Goal: Task Accomplishment & Management: Use online tool/utility

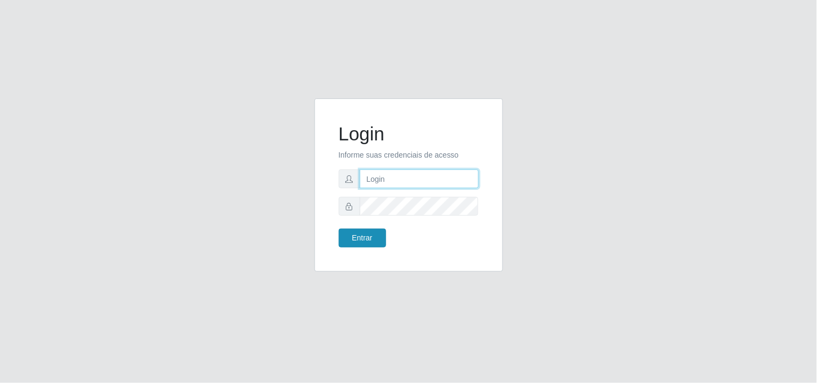
type input "[EMAIL_ADDRESS][DOMAIN_NAME]"
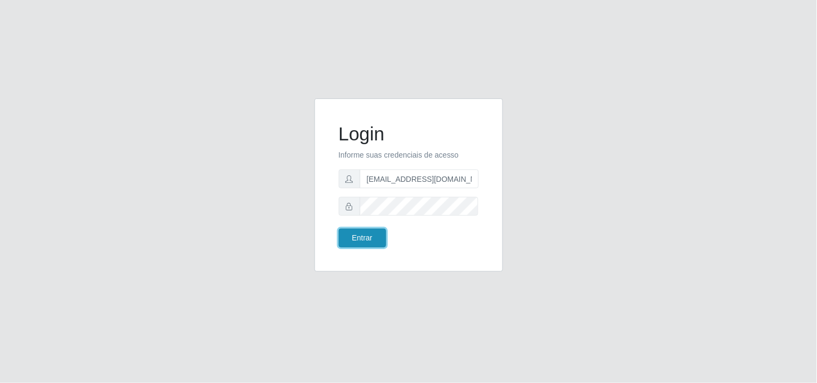
click at [362, 240] on button "Entrar" at bounding box center [362, 238] width 47 height 19
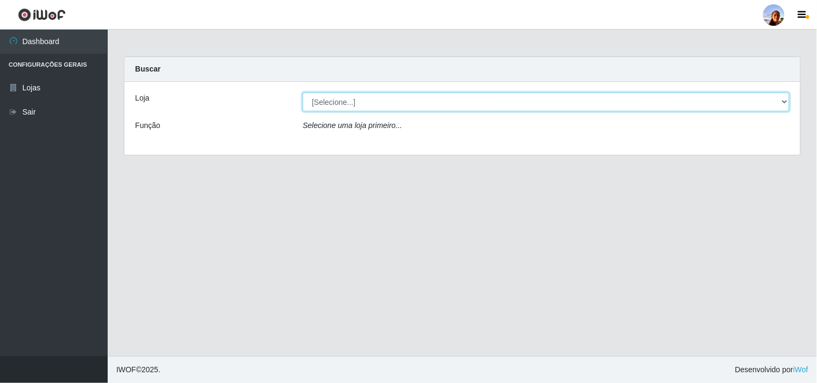
click at [348, 107] on select "[Selecione...] Supermercado [GEOGRAPHIC_DATA]" at bounding box center [546, 102] width 487 height 19
select select "166"
click at [303, 93] on select "[Selecione...] Supermercado [GEOGRAPHIC_DATA]" at bounding box center [546, 102] width 487 height 19
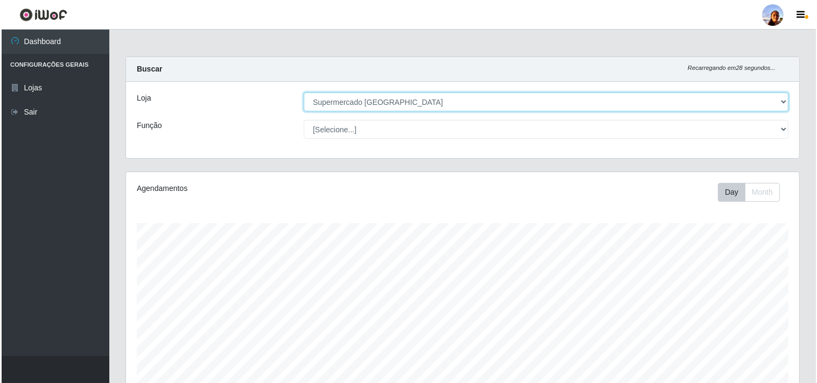
scroll to position [236, 0]
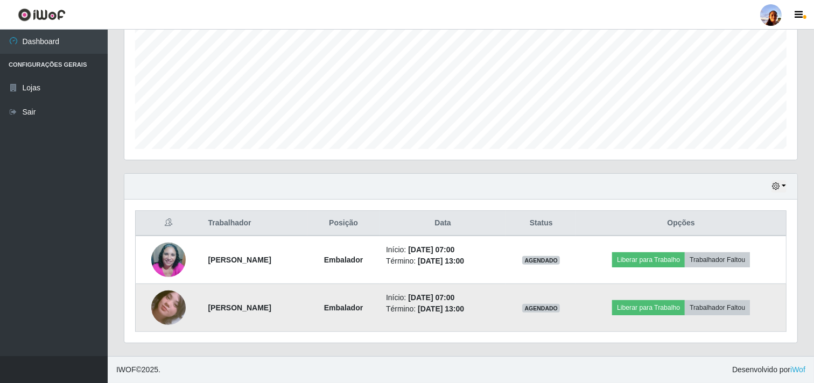
click at [171, 313] on img at bounding box center [168, 308] width 34 height 39
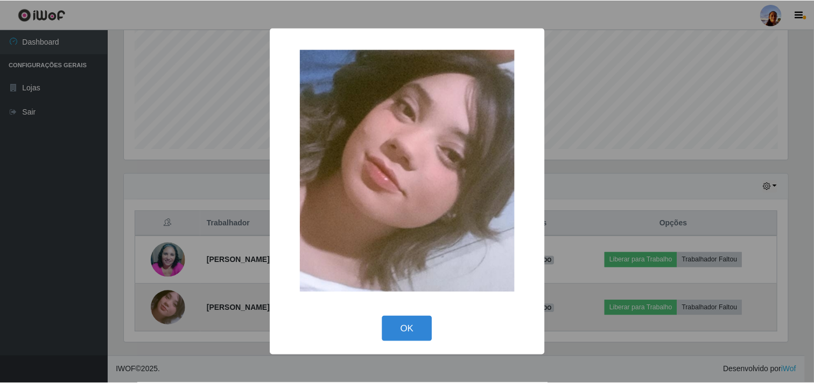
scroll to position [223, 666]
click at [171, 313] on div "× OK Cancel" at bounding box center [408, 191] width 817 height 383
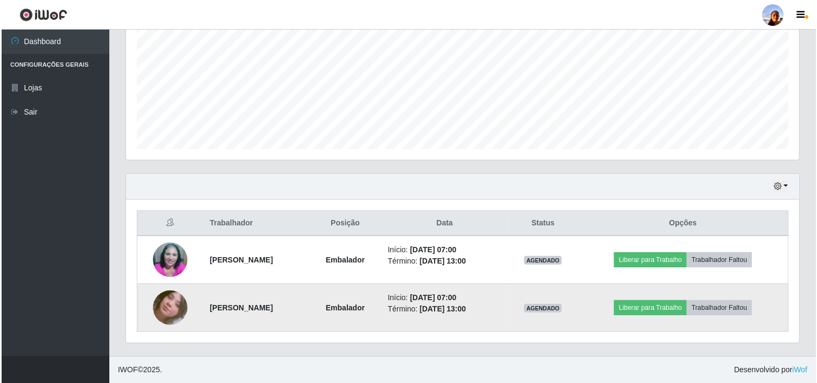
scroll to position [223, 673]
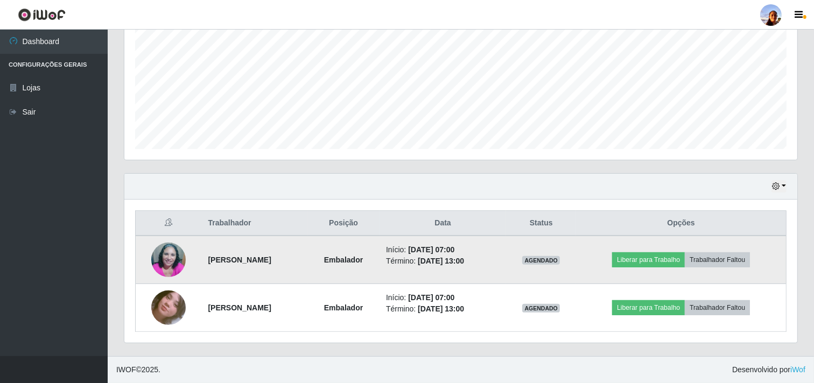
click at [160, 263] on img at bounding box center [168, 259] width 34 height 61
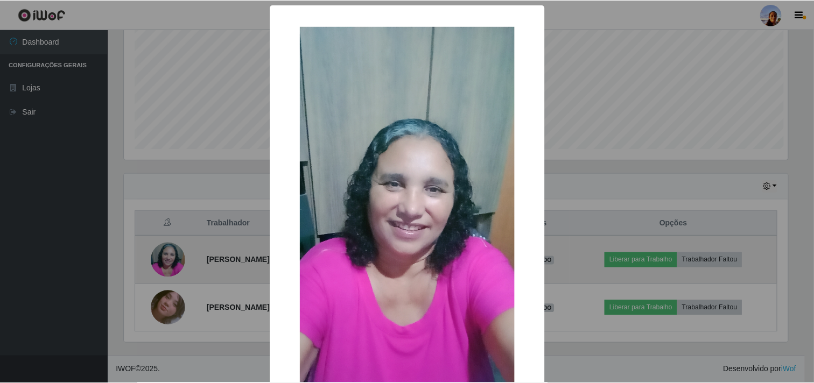
scroll to position [223, 666]
click at [160, 263] on div "× OK Cancel" at bounding box center [408, 191] width 817 height 383
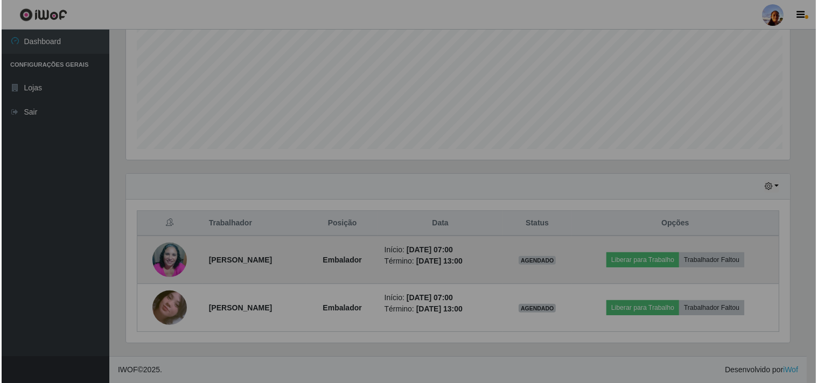
scroll to position [223, 673]
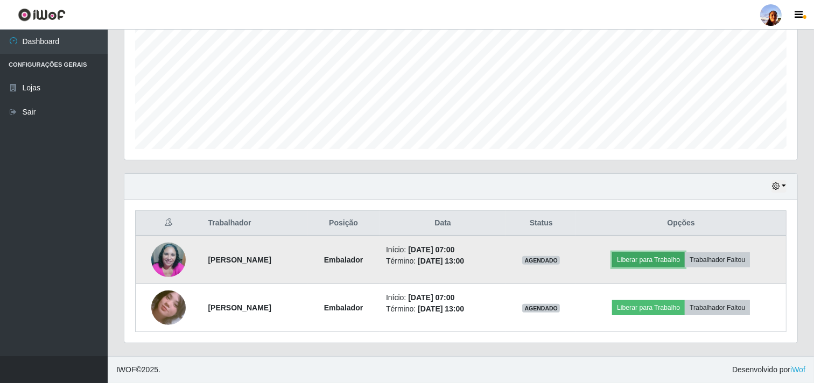
click at [663, 261] on button "Liberar para Trabalho" at bounding box center [648, 259] width 73 height 15
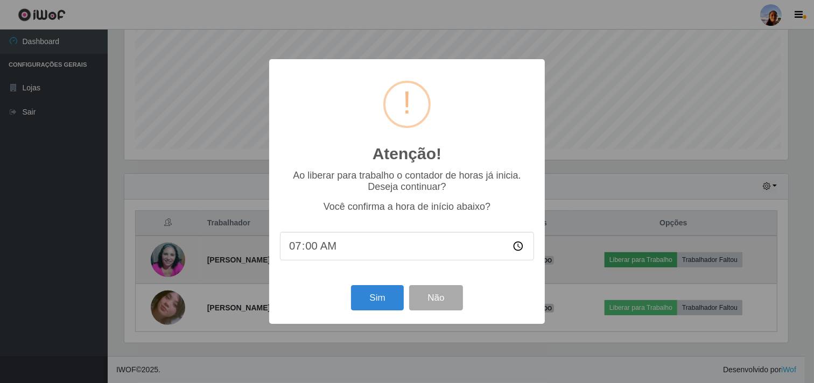
scroll to position [223, 666]
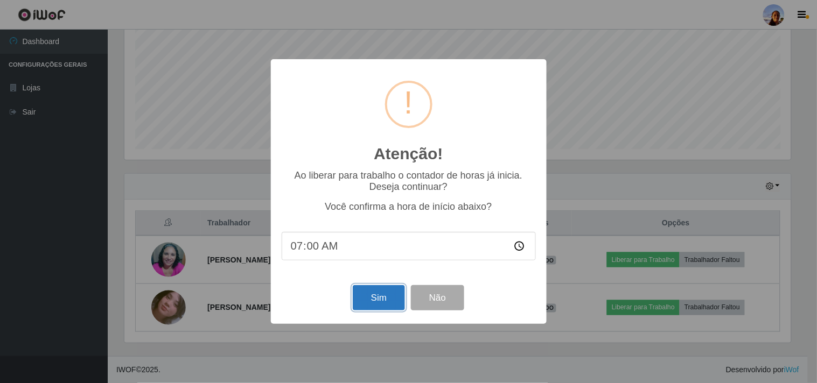
click at [365, 297] on button "Sim" at bounding box center [379, 297] width 52 height 25
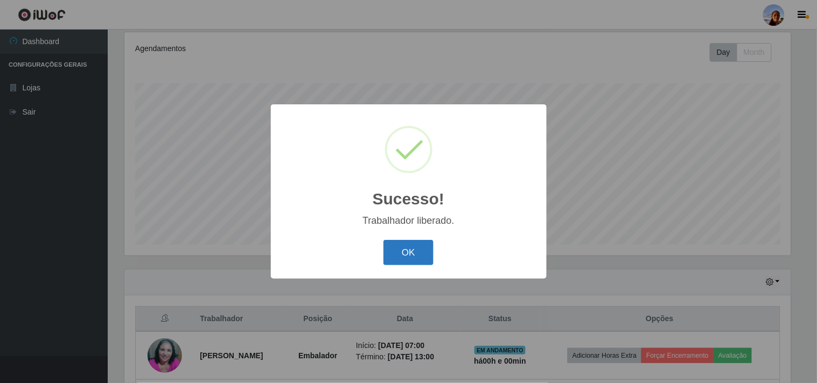
click at [387, 255] on button "OK" at bounding box center [408, 252] width 50 height 25
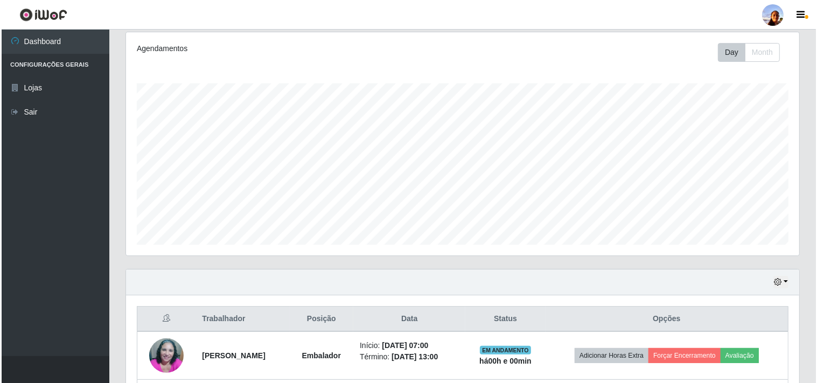
scroll to position [236, 0]
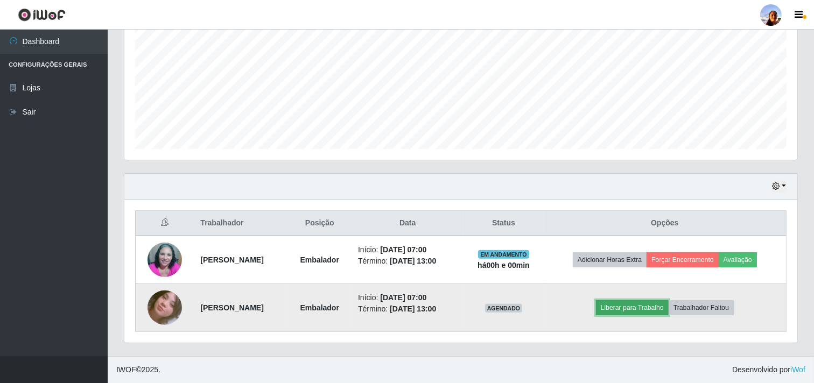
click at [650, 307] on button "Liberar para Trabalho" at bounding box center [632, 307] width 73 height 15
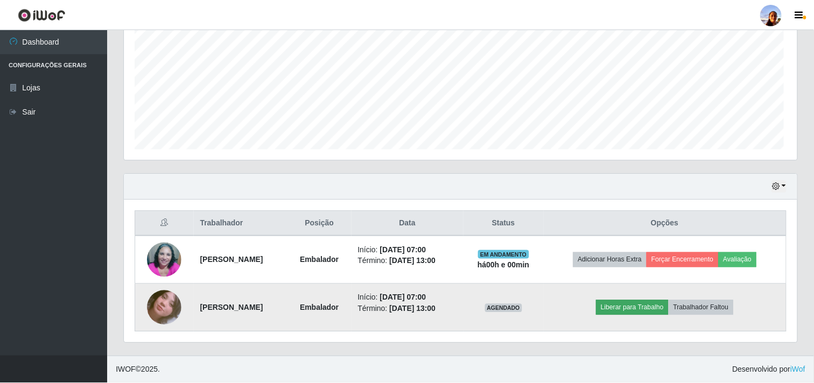
scroll to position [223, 666]
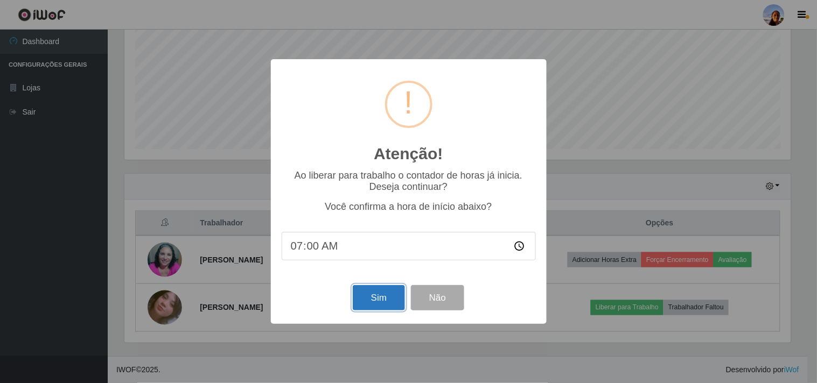
click at [362, 293] on button "Sim" at bounding box center [379, 297] width 52 height 25
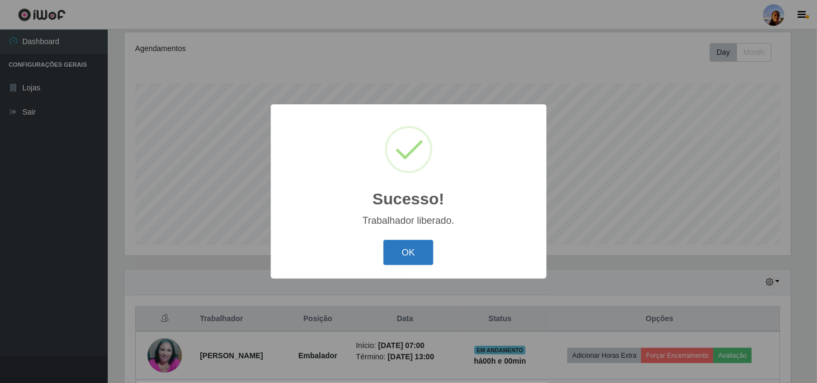
click at [412, 246] on button "OK" at bounding box center [408, 252] width 50 height 25
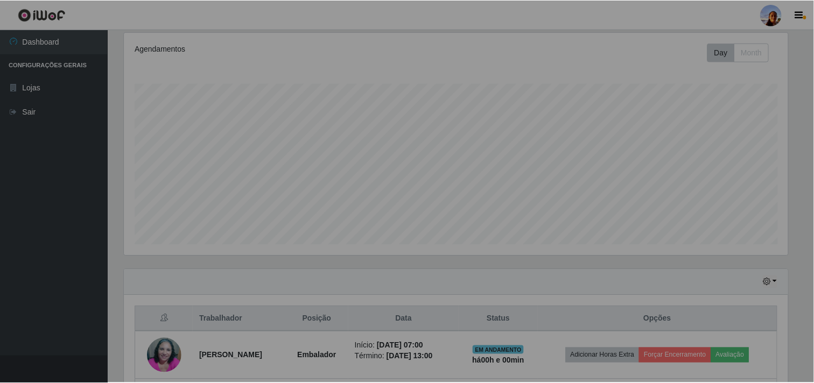
scroll to position [223, 673]
